Goal: Information Seeking & Learning: Learn about a topic

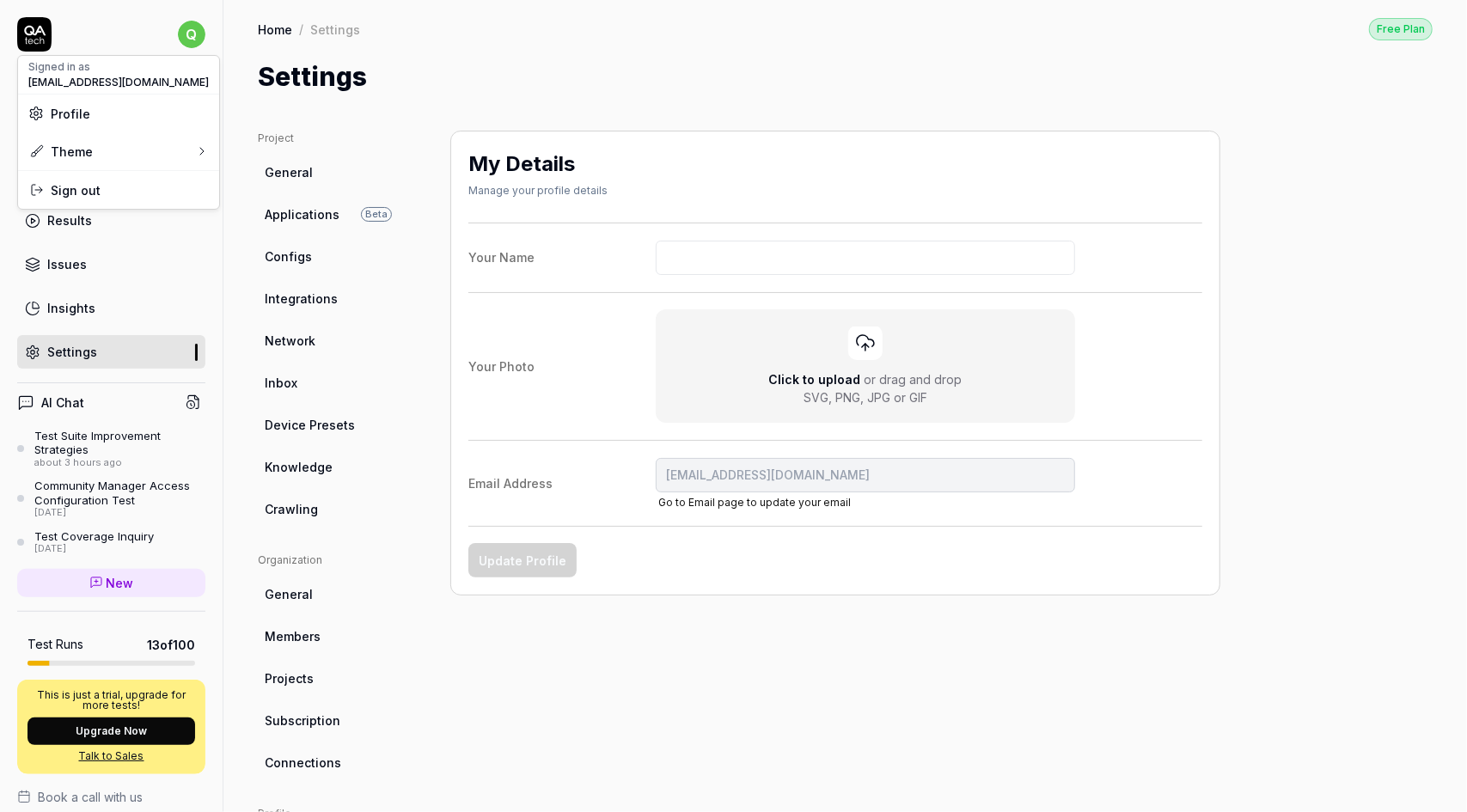
scroll to position [129, 0]
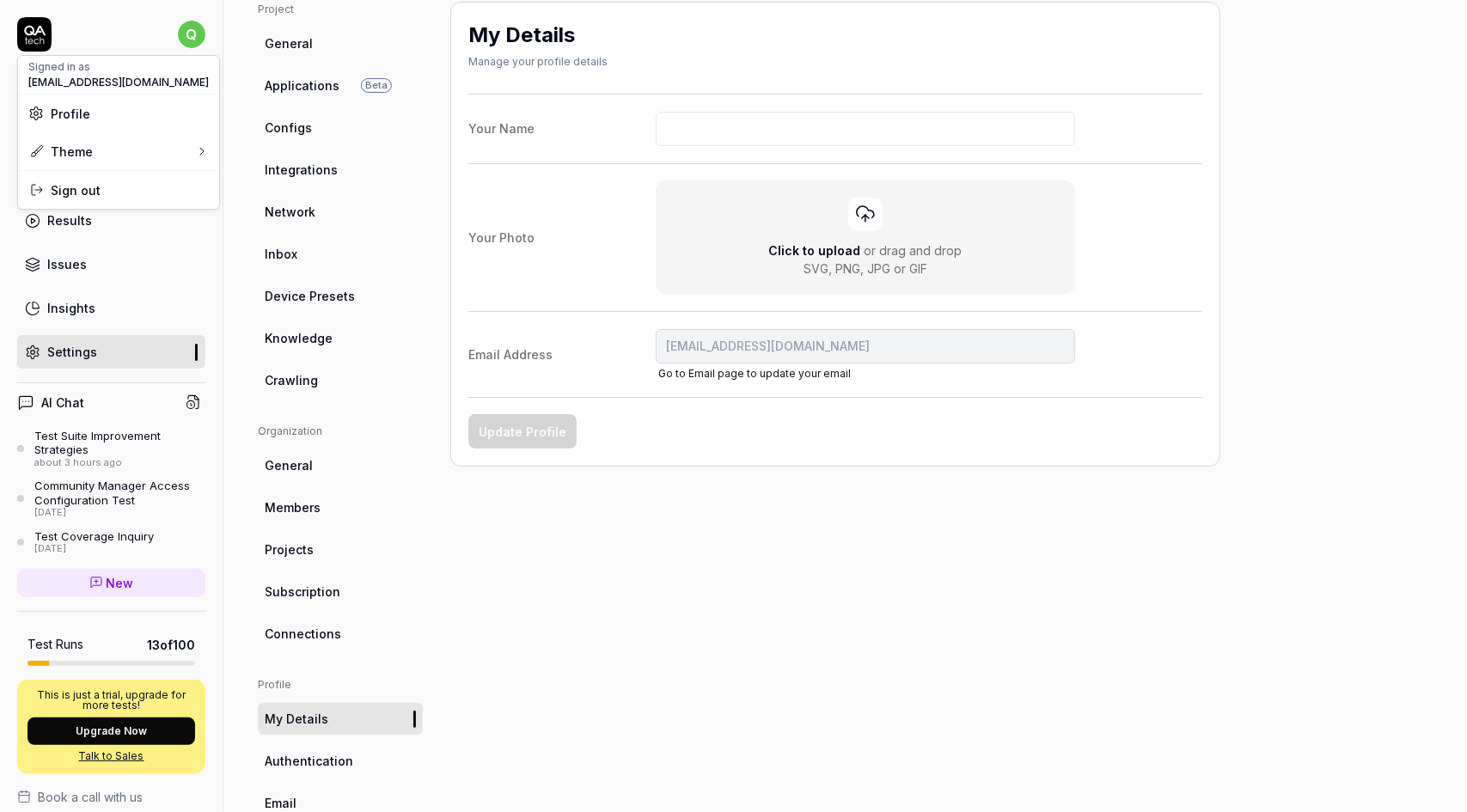
click at [177, 261] on html "q Dashboard Test Cases Test Plans Results Issues Insights Settings AI Chat Test…" at bounding box center [734, 406] width 1467 height 812
click at [89, 90] on div "Dashboard" at bounding box center [80, 89] width 66 height 18
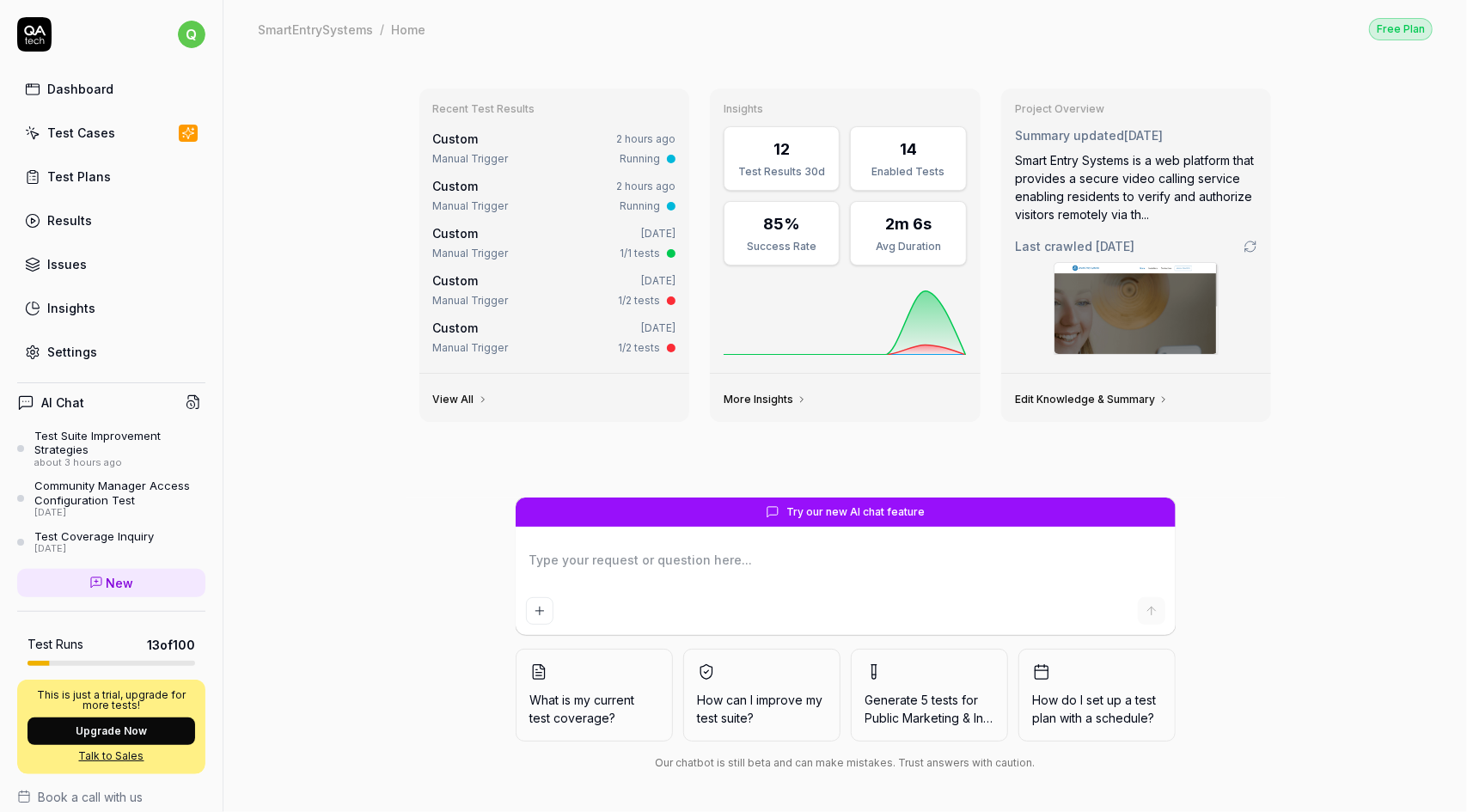
click at [785, 399] on link "More Insights" at bounding box center [765, 399] width 83 height 14
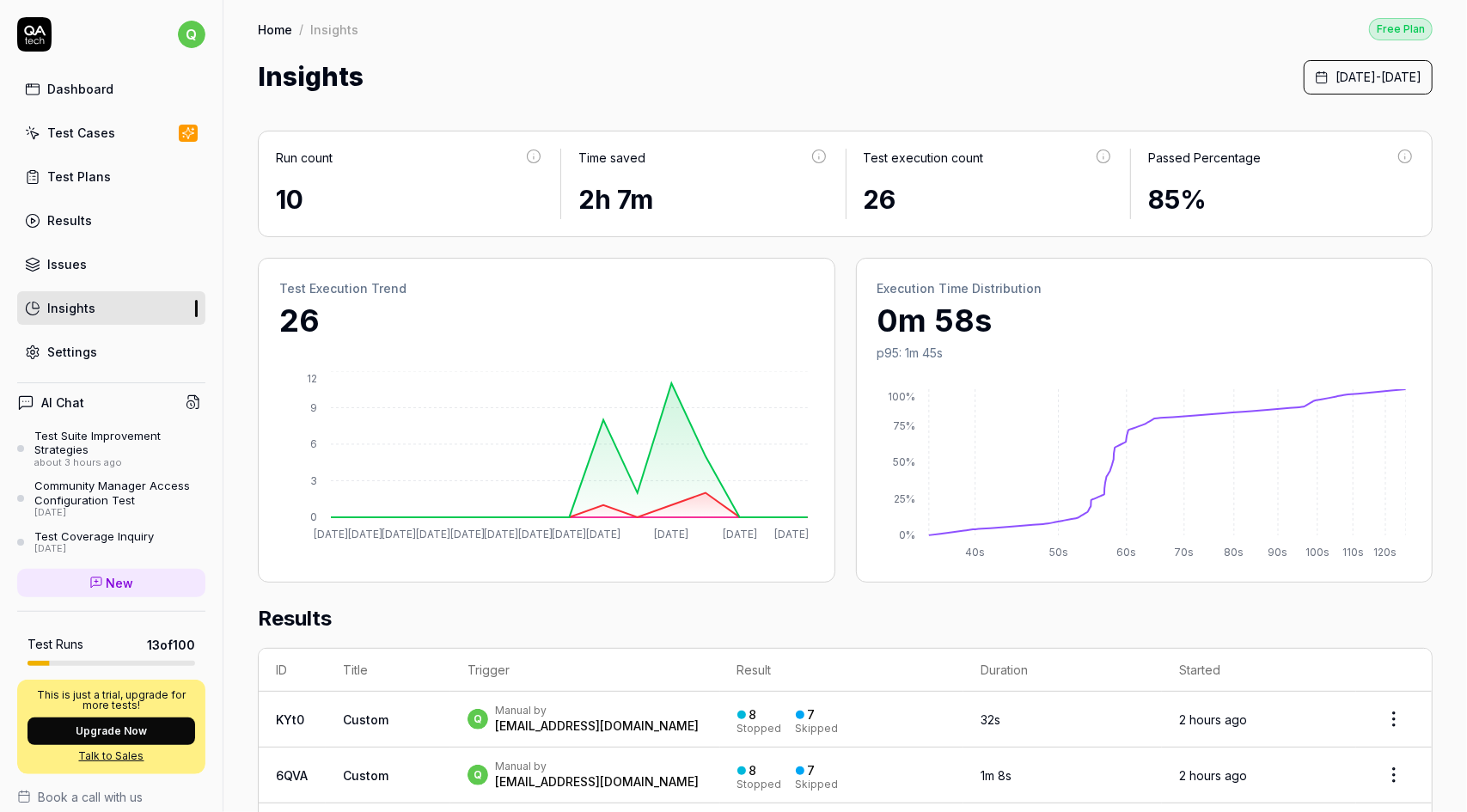
click at [490, 167] on div "Run count" at bounding box center [410, 165] width 267 height 32
click at [728, 183] on div "2h 7m" at bounding box center [702, 199] width 249 height 38
click at [949, 187] on div "26" at bounding box center [988, 199] width 249 height 38
click at [1272, 181] on div "85%" at bounding box center [1280, 199] width 266 height 38
click at [107, 135] on div "Test Cases" at bounding box center [81, 133] width 68 height 18
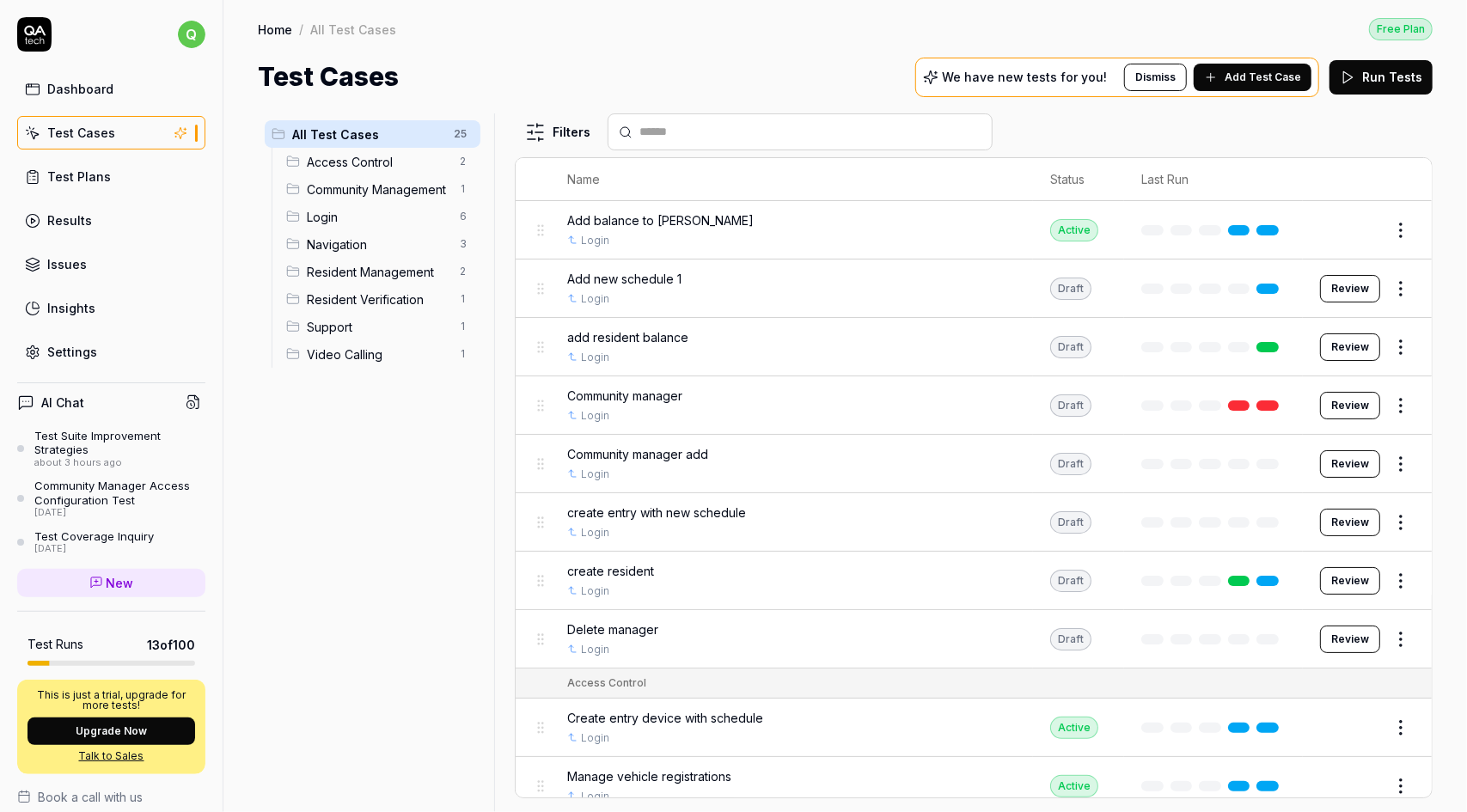
click at [116, 87] on link "Dashboard" at bounding box center [112, 89] width 188 height 34
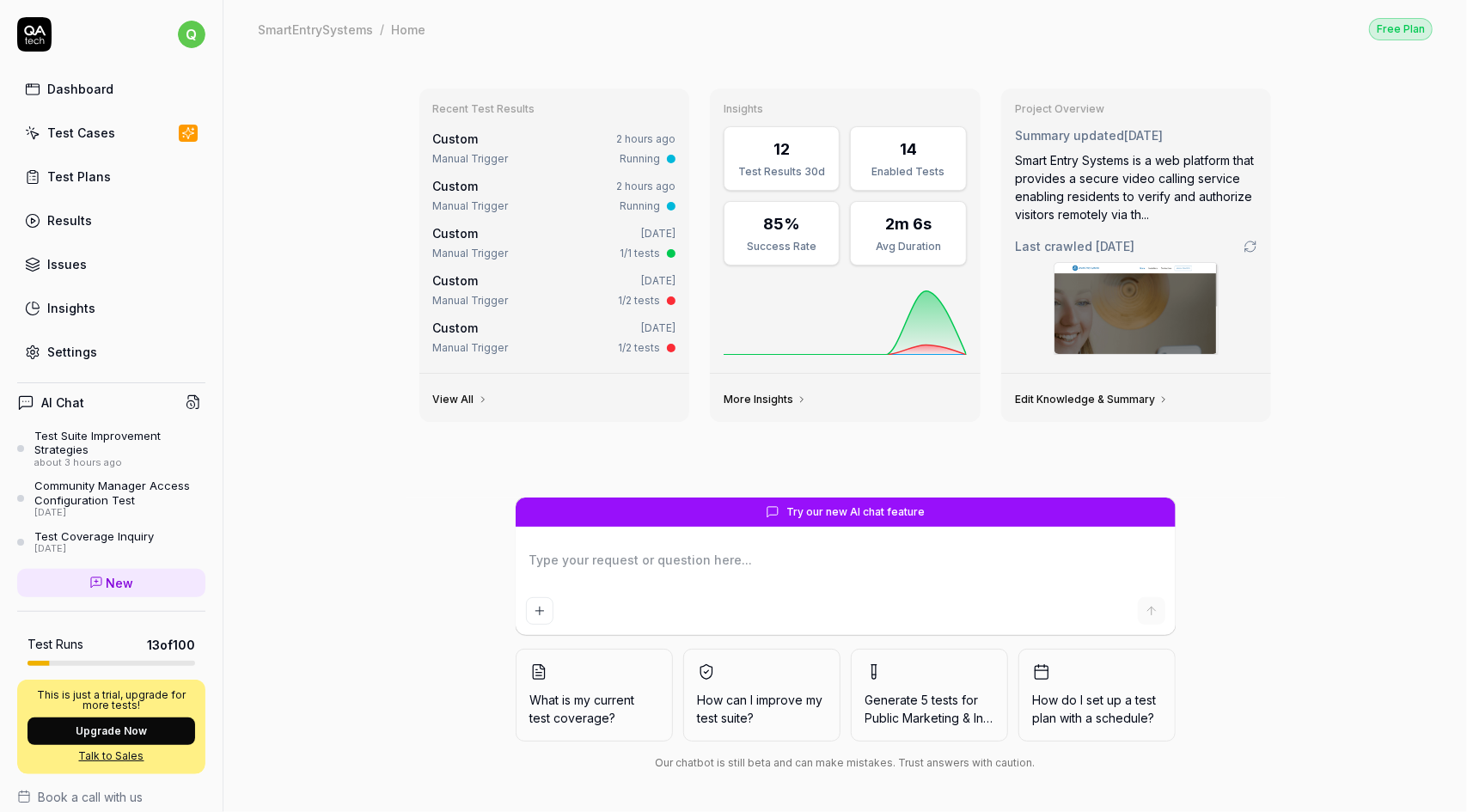
type textarea "*"
click at [752, 394] on link "More Insights" at bounding box center [765, 399] width 83 height 14
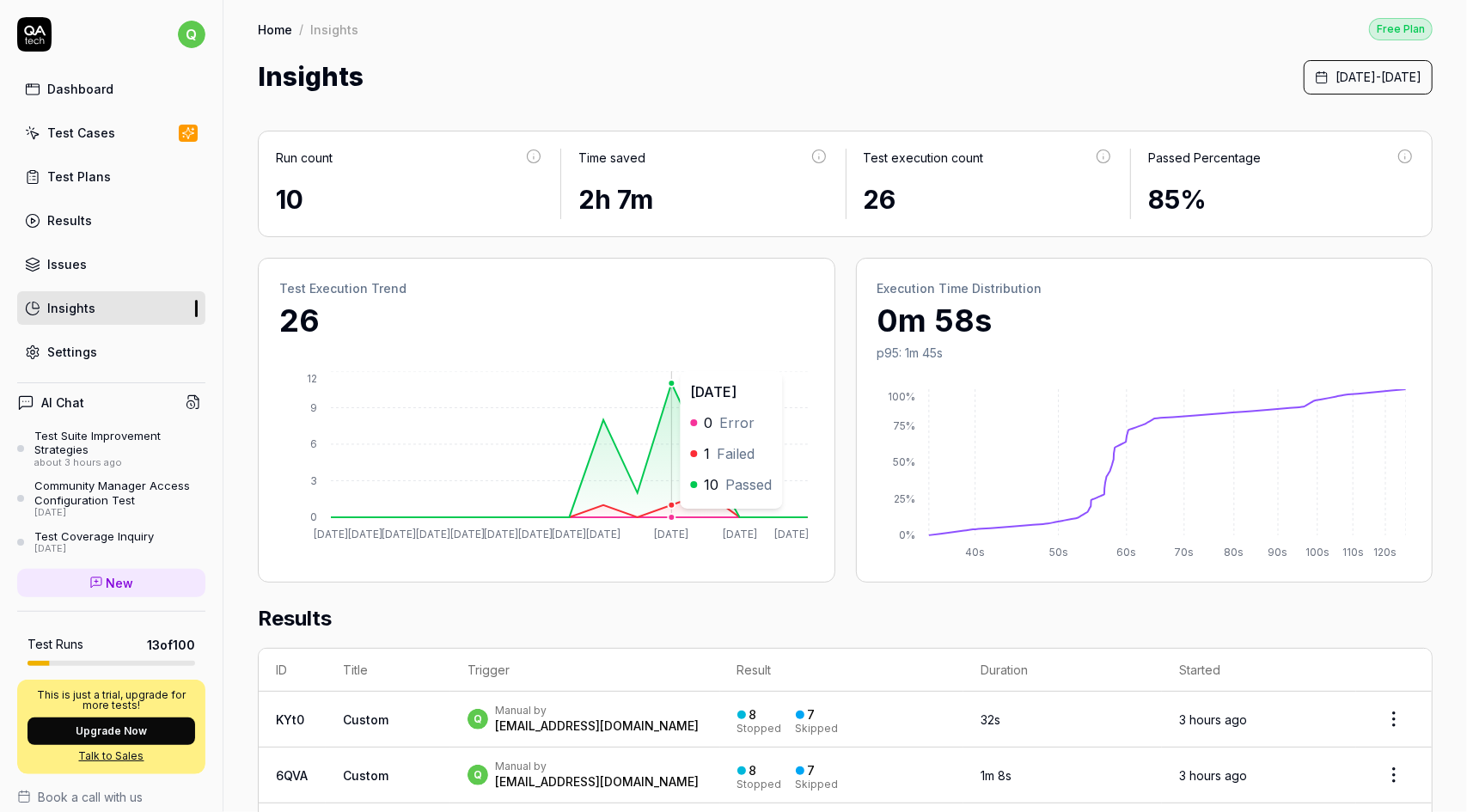
click at [683, 462] on icon at bounding box center [569, 450] width 477 height 134
click at [528, 475] on icon "[DATE] [DATE] [DATE] [DATE] [DATE] [DATE] [DATE] [DATE] [DATE] Sep [DATE] Sep 1…" at bounding box center [543, 457] width 529 height 172
click at [1088, 487] on icon "0% 25% 50% 75% 100% 40s 50s 60s 70s 80s 90s 100s 110s 120s" at bounding box center [1141, 475] width 529 height 172
click at [1335, 75] on span "[DATE] - [DATE]" at bounding box center [1378, 77] width 86 height 18
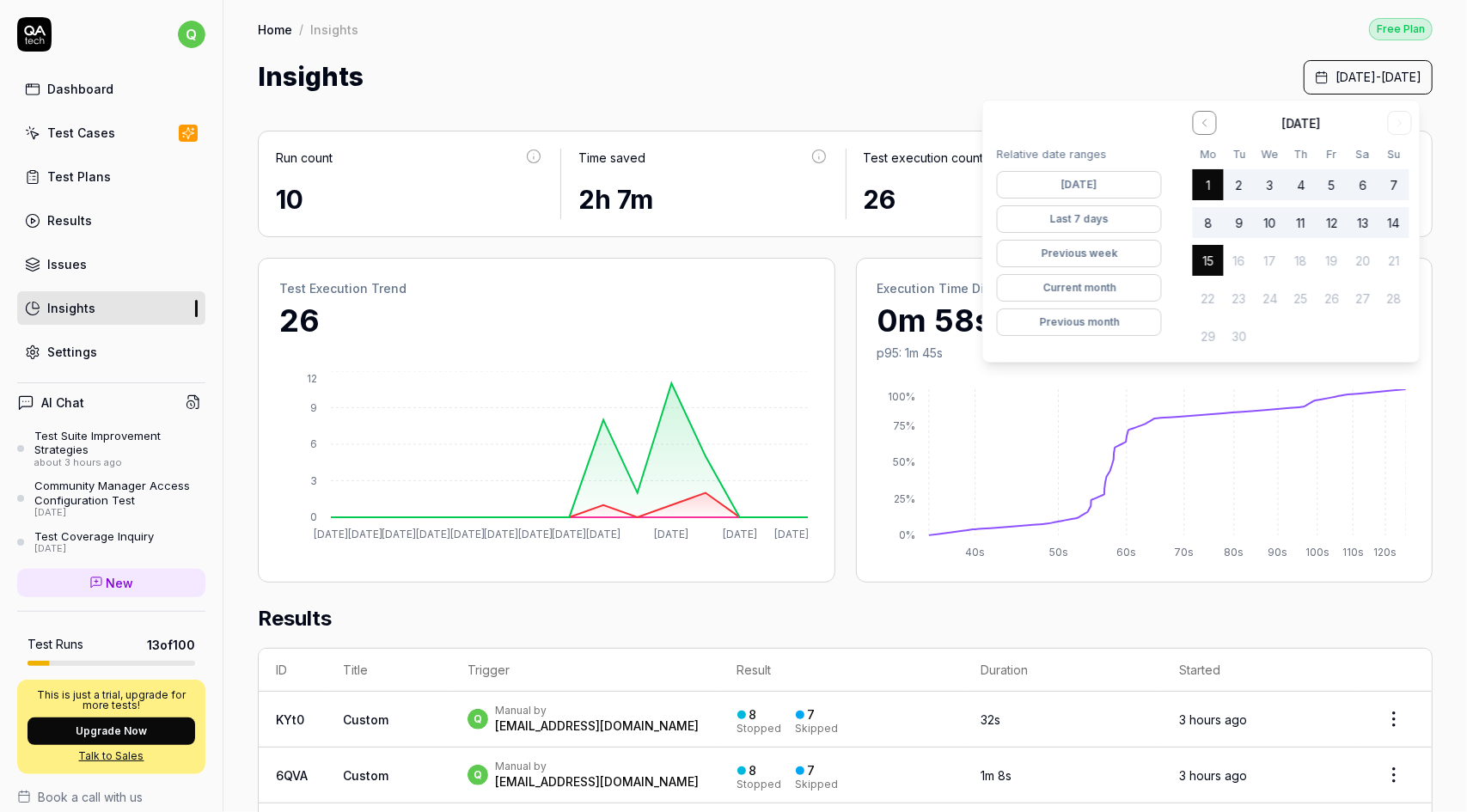
click at [1113, 291] on button "Current month" at bounding box center [1079, 288] width 165 height 27
click at [1115, 316] on button "Previous month" at bounding box center [1079, 322] width 165 height 27
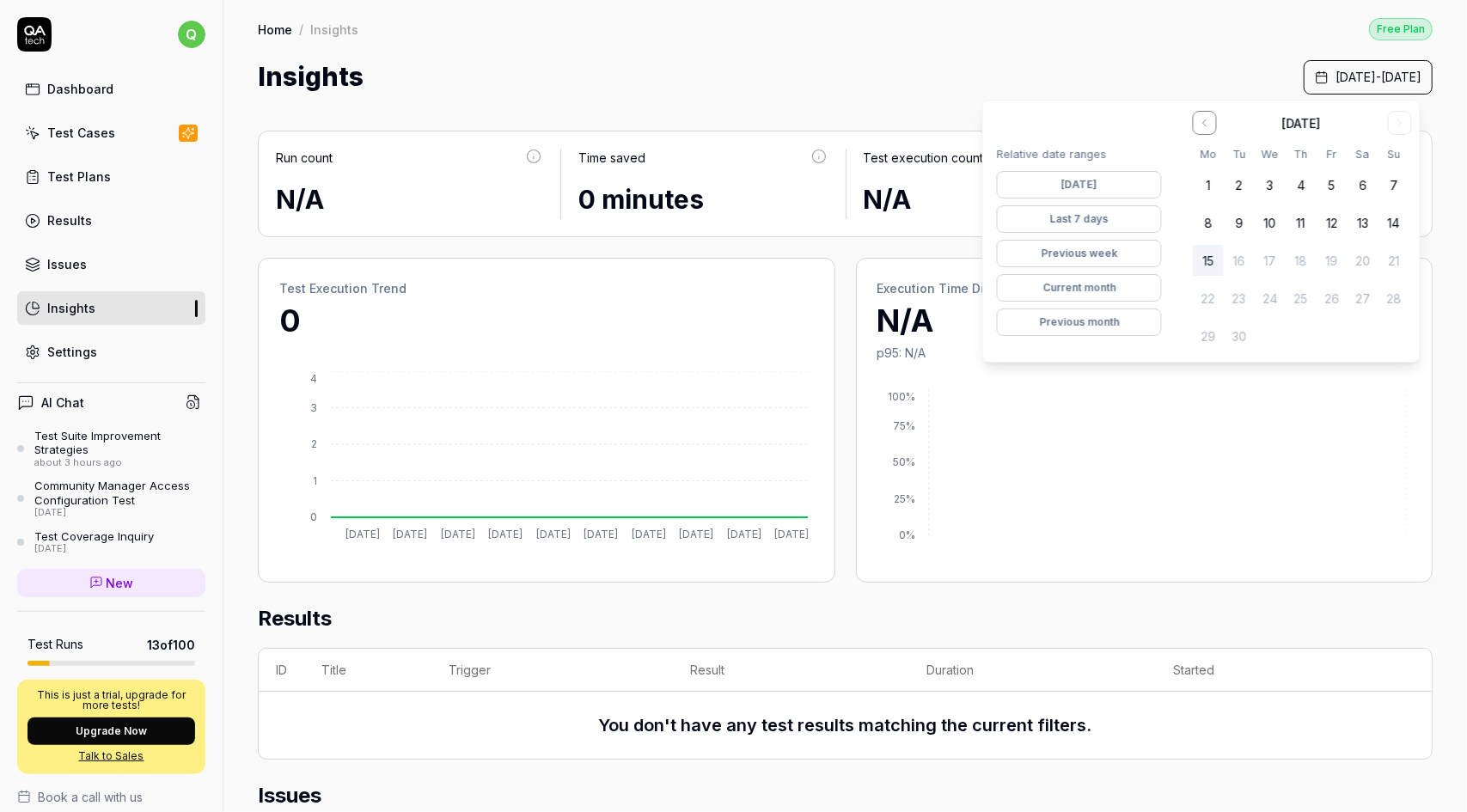
click at [1115, 282] on button "Current month" at bounding box center [1079, 288] width 165 height 27
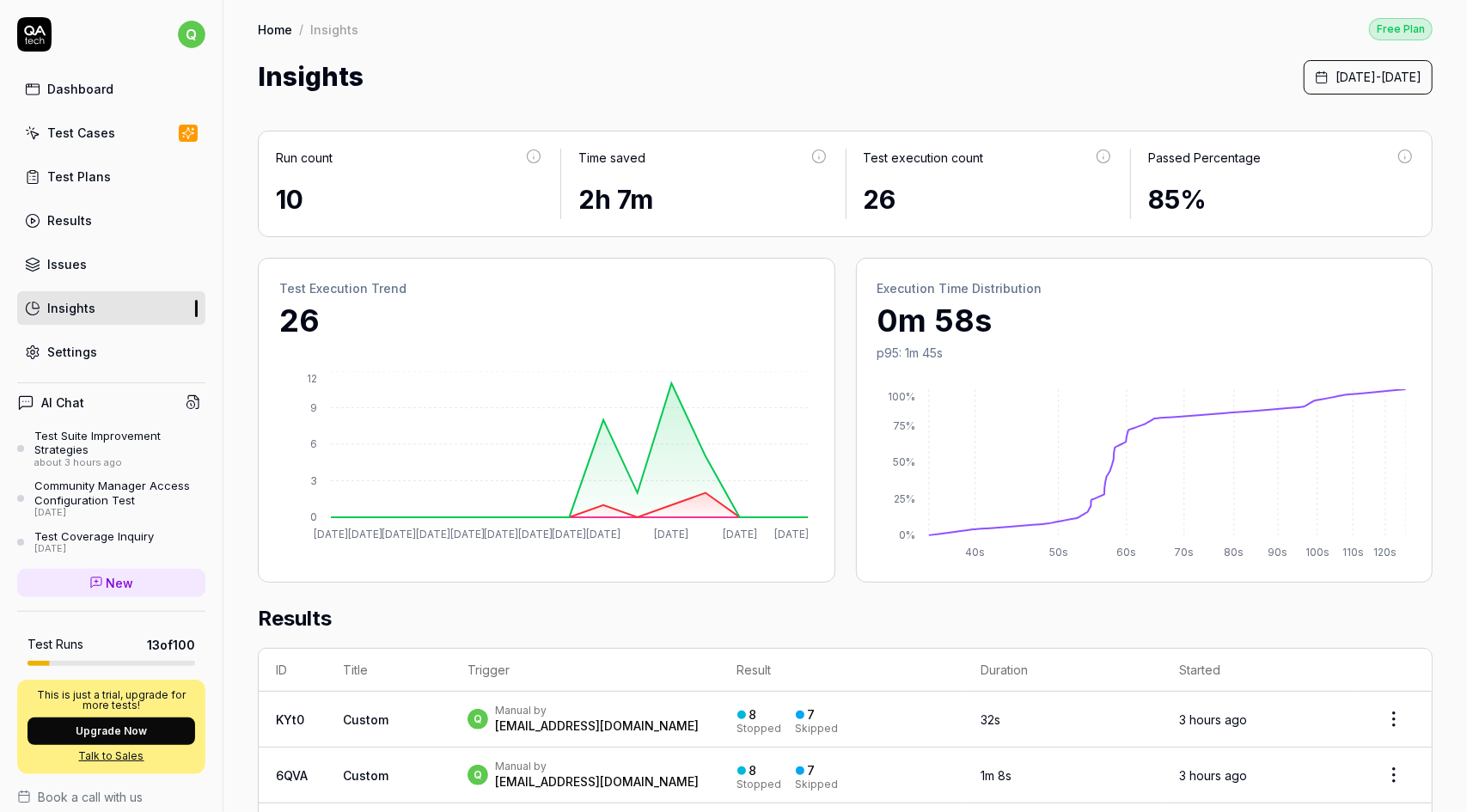
click at [970, 37] on div "Home / Insights Free Plan" at bounding box center [845, 28] width 1174 height 23
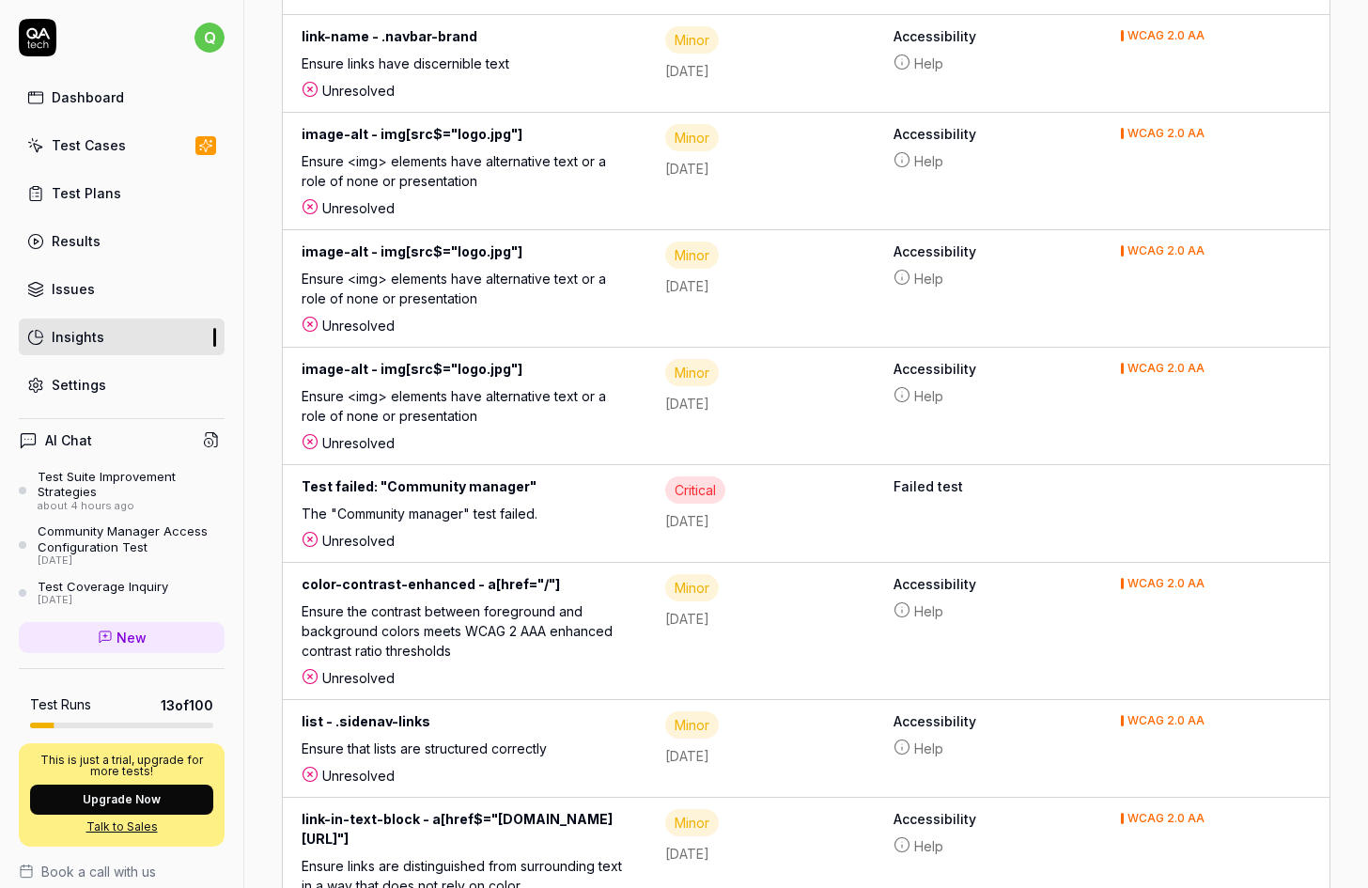
scroll to position [2460, 0]
